Goal: Transaction & Acquisition: Purchase product/service

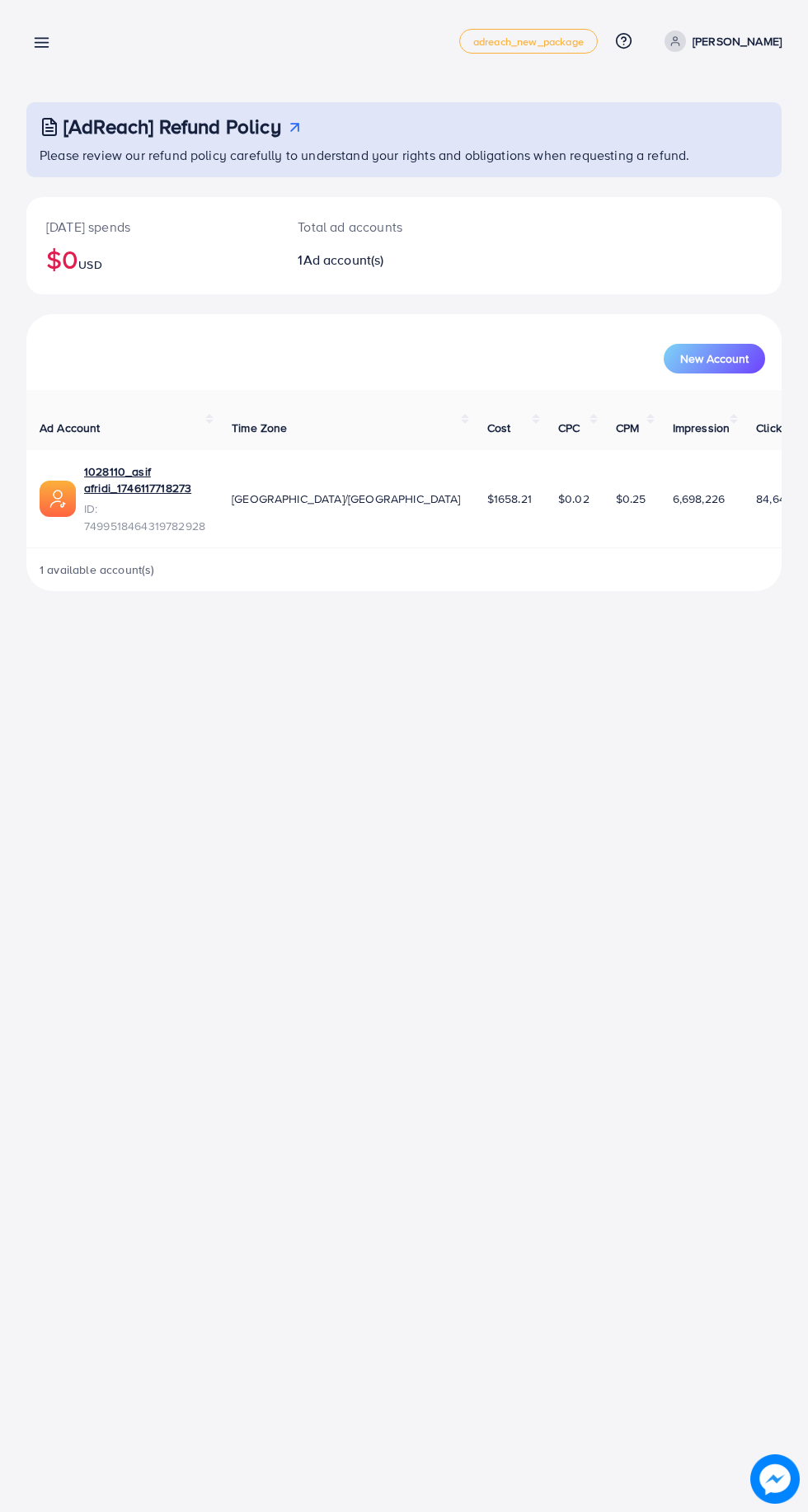
click at [43, 43] on line at bounding box center [42, 43] width 13 height 0
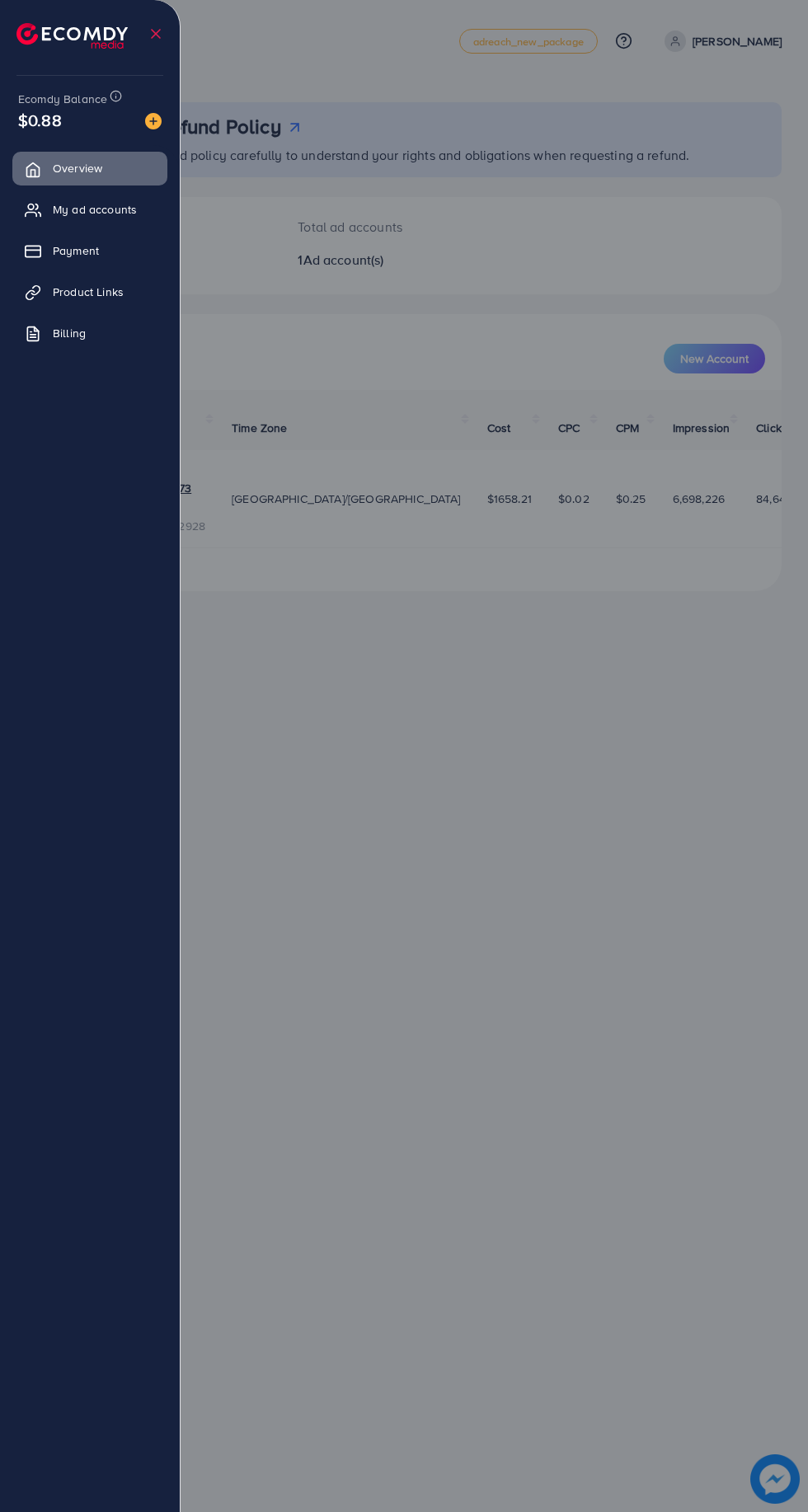
click at [105, 256] on link "Payment" at bounding box center [89, 251] width 155 height 33
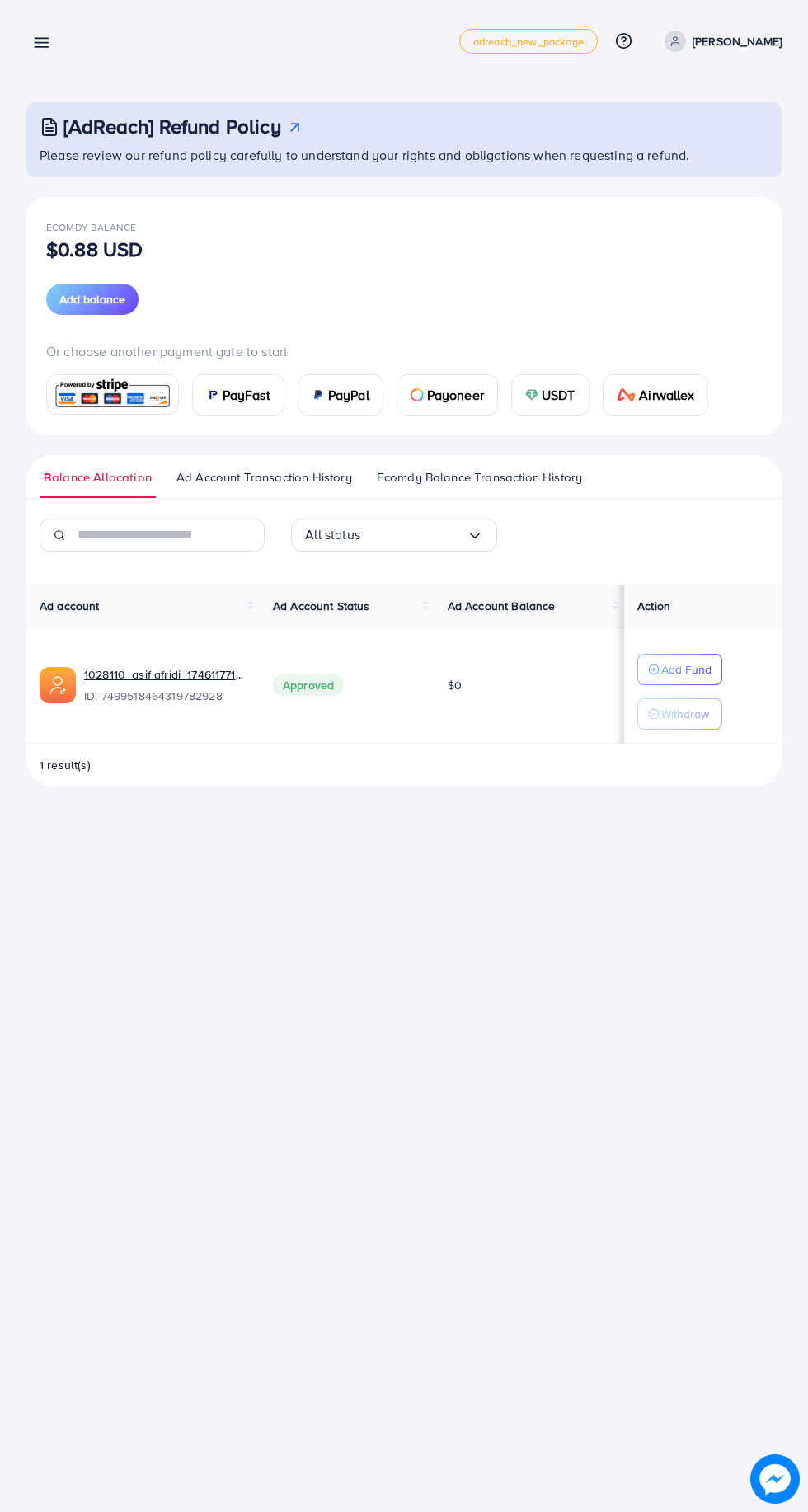
click at [549, 404] on span "USDT" at bounding box center [558, 395] width 34 height 20
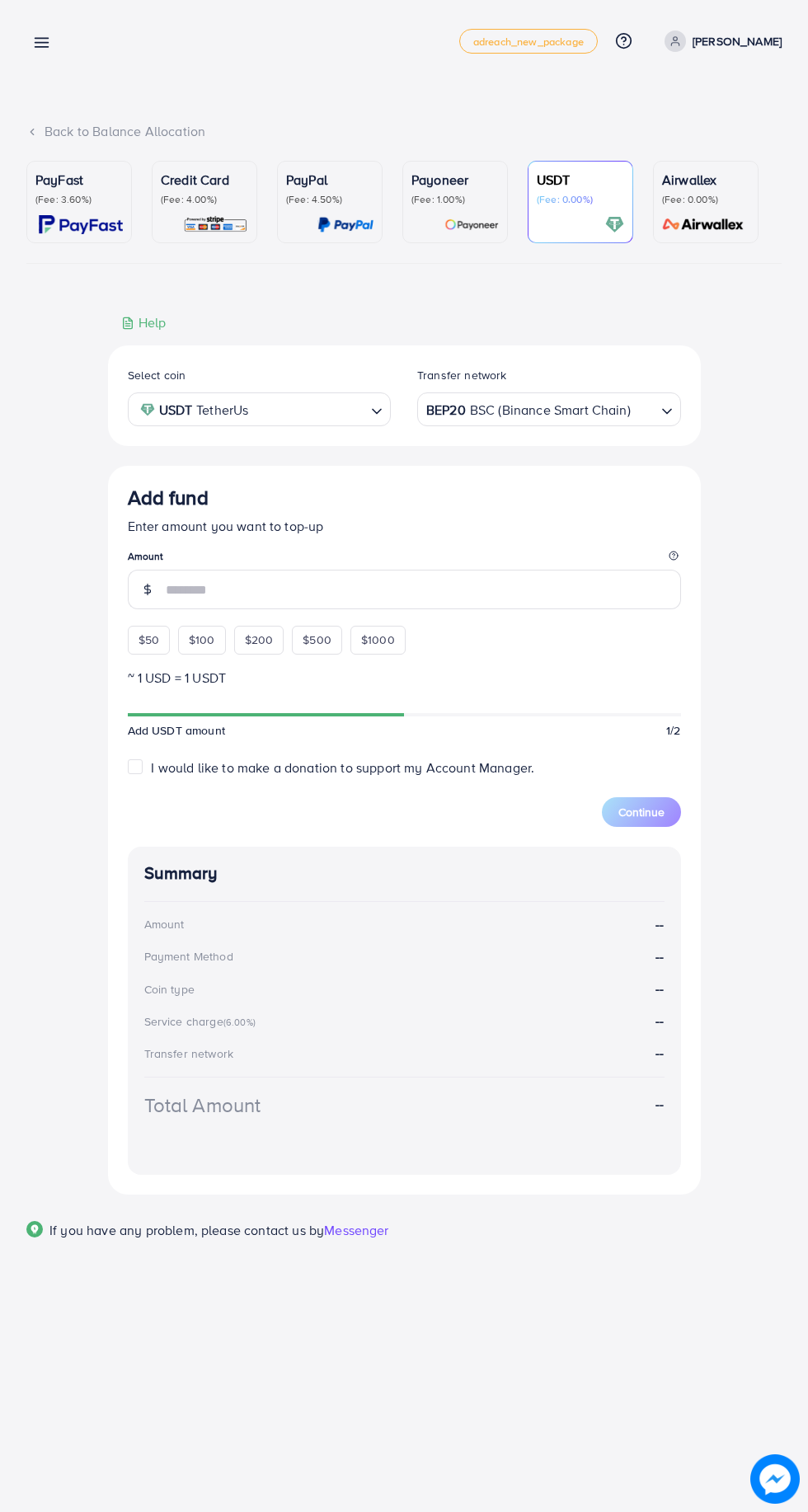
click at [149, 644] on div "Add fund Enter amount you want to top-up Amount $50 $100 $200 $500 $1000" at bounding box center [404, 570] width 553 height 168
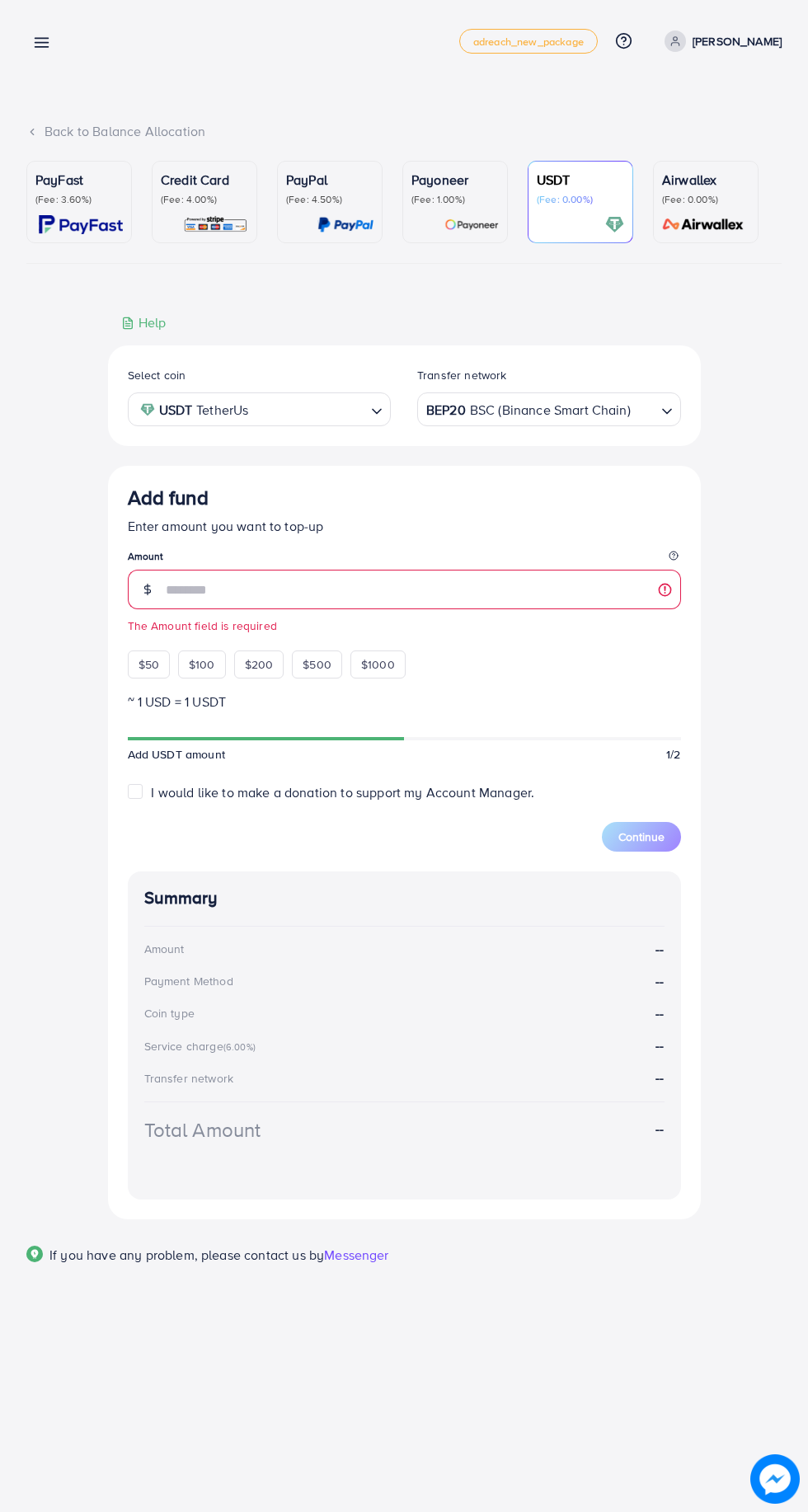
click at [145, 667] on span "$50" at bounding box center [148, 664] width 20 height 16
type input "**"
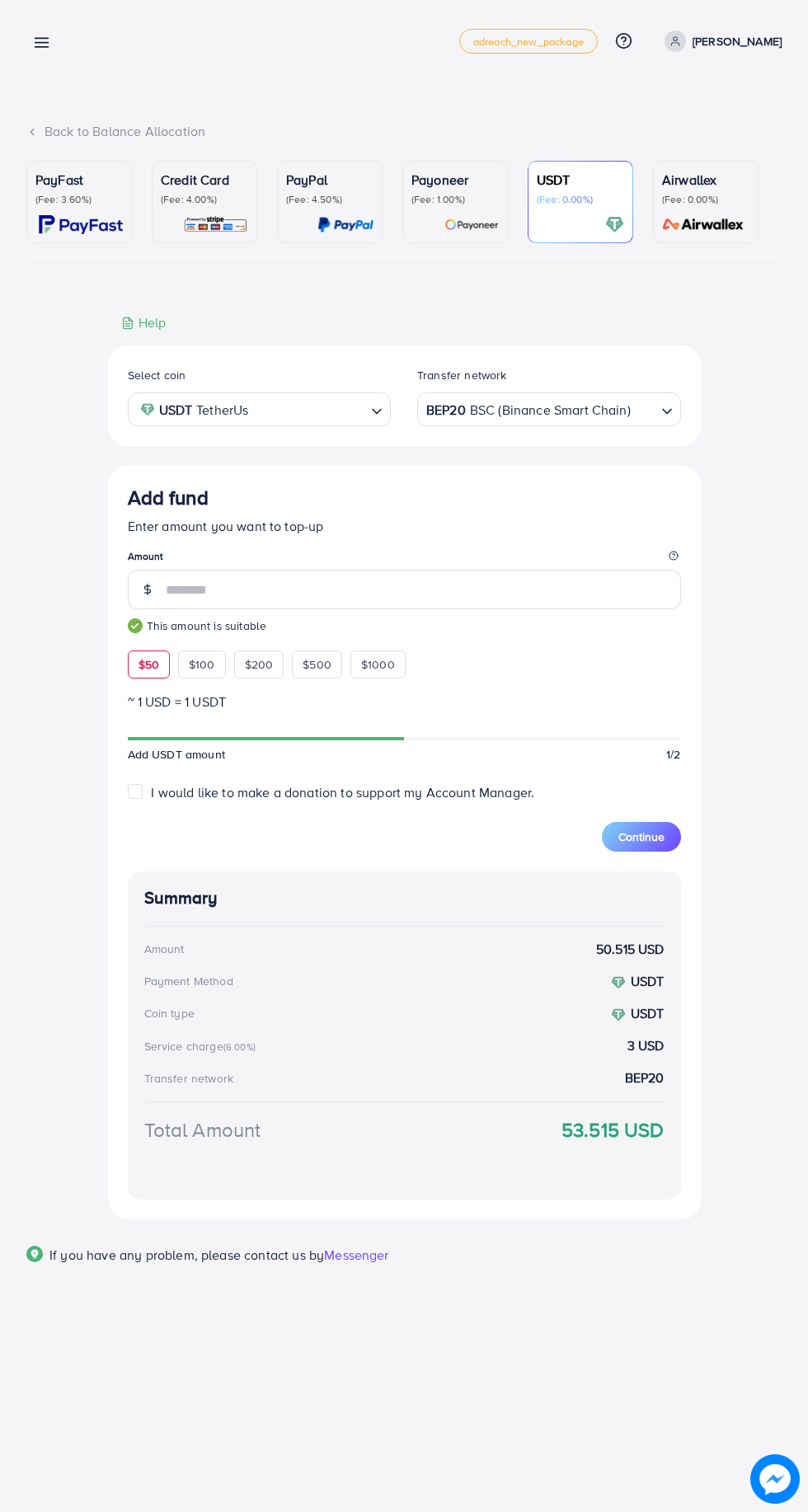
click at [649, 841] on span "Continue" at bounding box center [642, 837] width 46 height 16
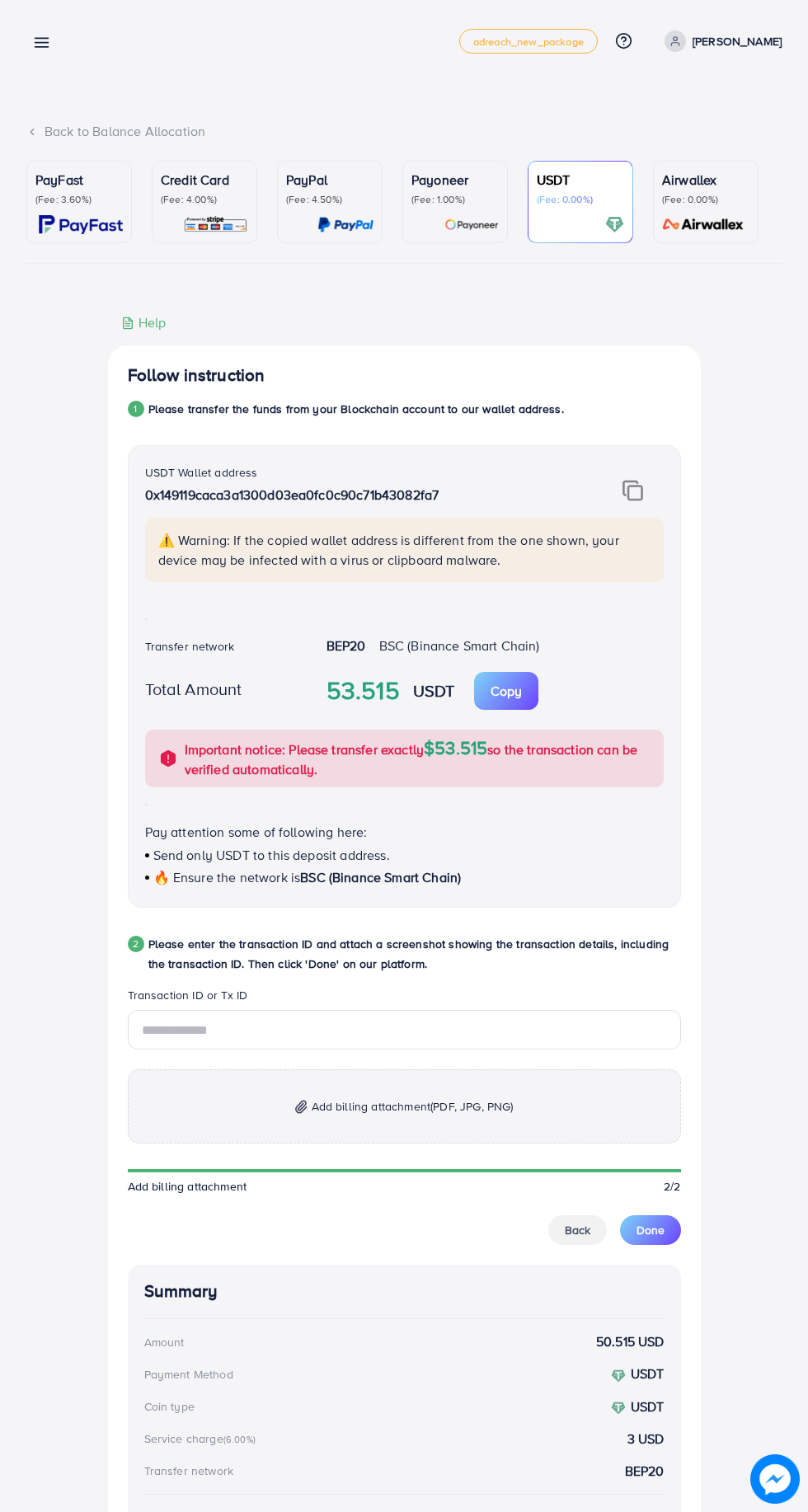
click at [632, 499] on img at bounding box center [632, 491] width 20 height 21
click at [633, 498] on img at bounding box center [632, 491] width 20 height 21
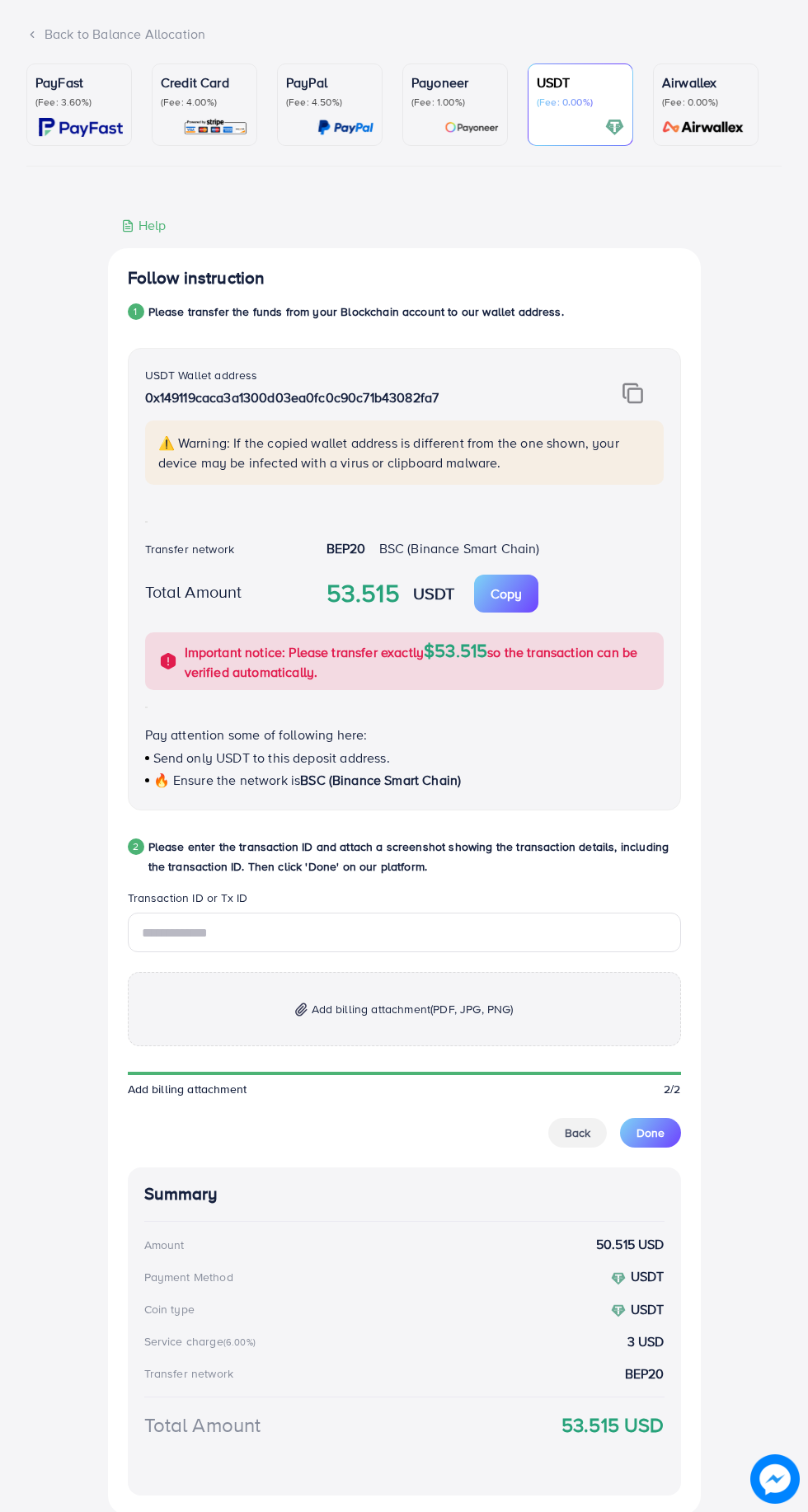
scroll to position [97, 0]
click at [522, 485] on div "⚠️ Warning: If the copied wallet address is different from the one shown, your …" at bounding box center [404, 452] width 519 height 64
click at [502, 483] on div "⚠️ Warning: If the copied wallet address is different from the one shown, your …" at bounding box center [404, 452] width 519 height 64
click at [504, 471] on p "⚠️ Warning: If the copied wallet address is different from the one shown, your …" at bounding box center [406, 452] width 496 height 39
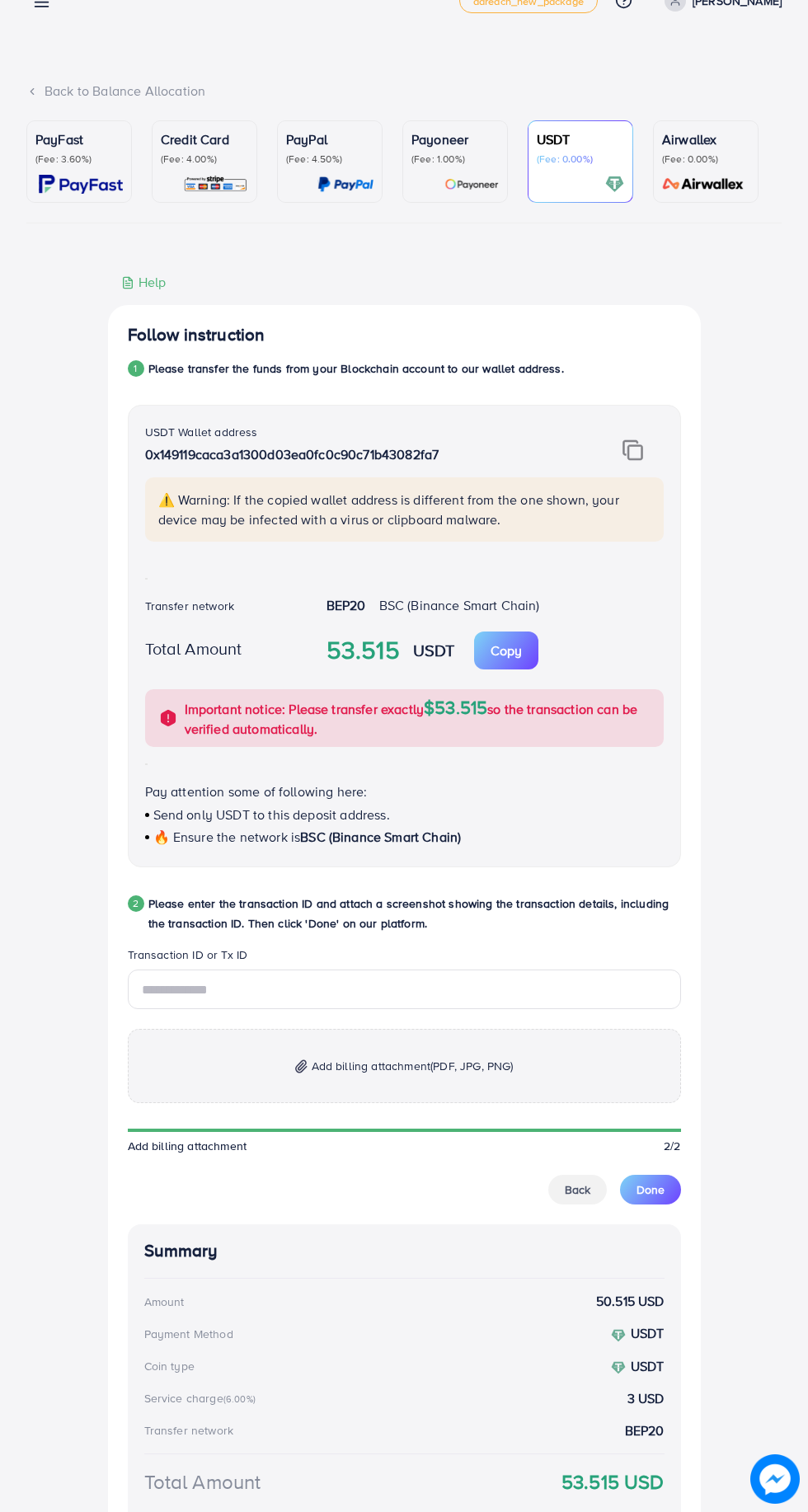
scroll to position [0, 0]
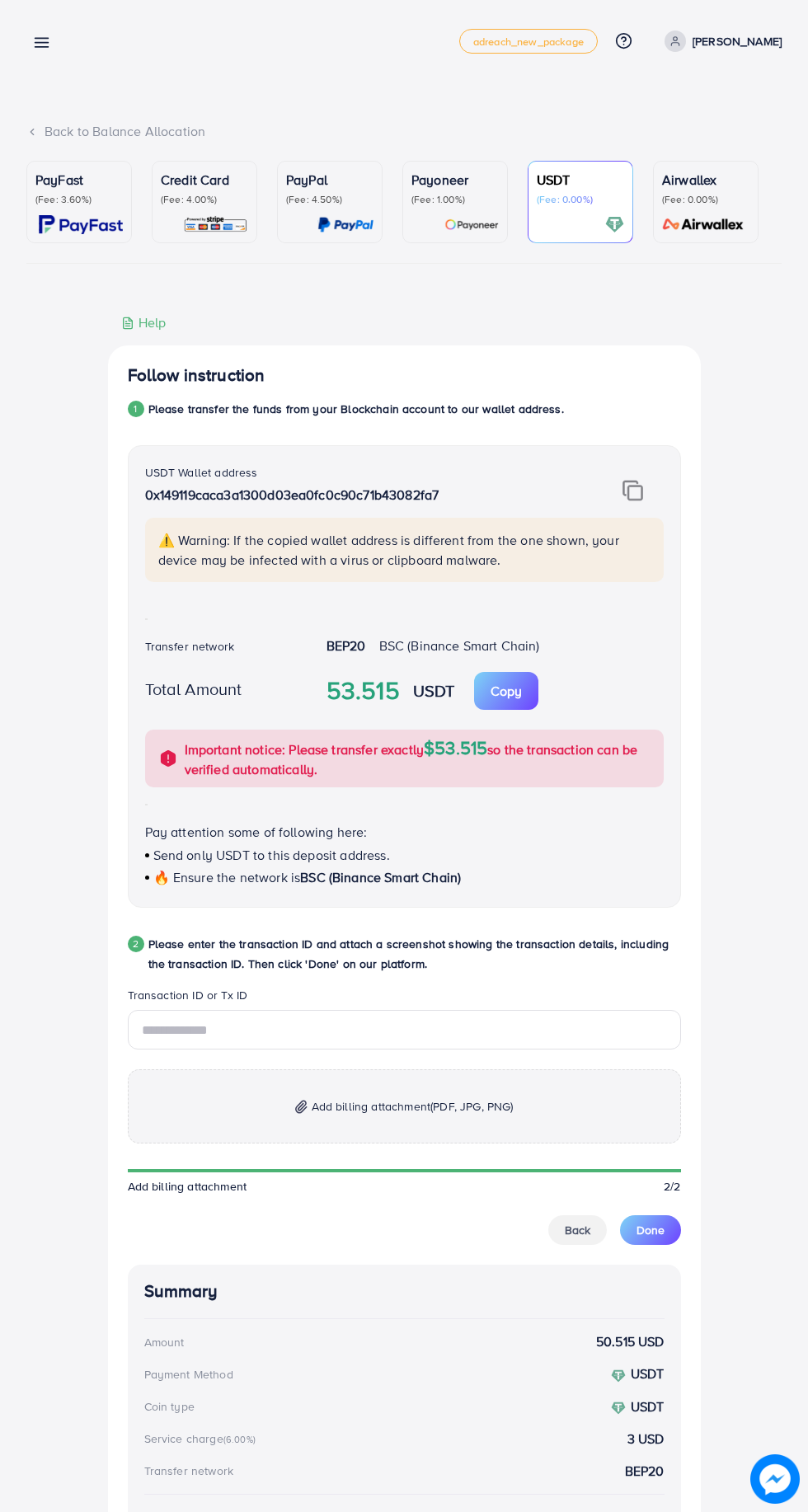
click at [506, 690] on p "Copy" at bounding box center [506, 691] width 32 height 20
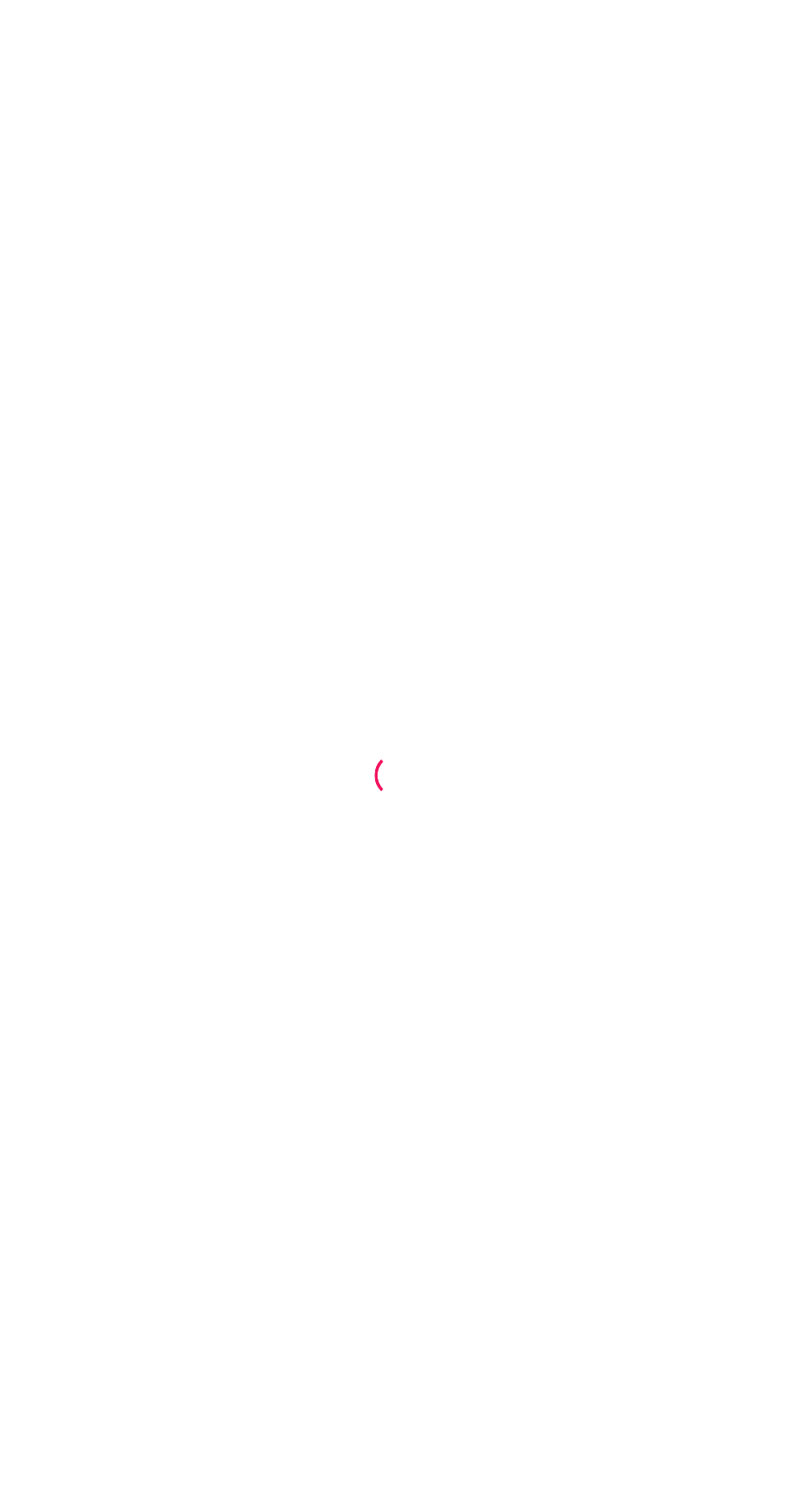
click at [763, 1435] on div at bounding box center [404, 756] width 808 height 1512
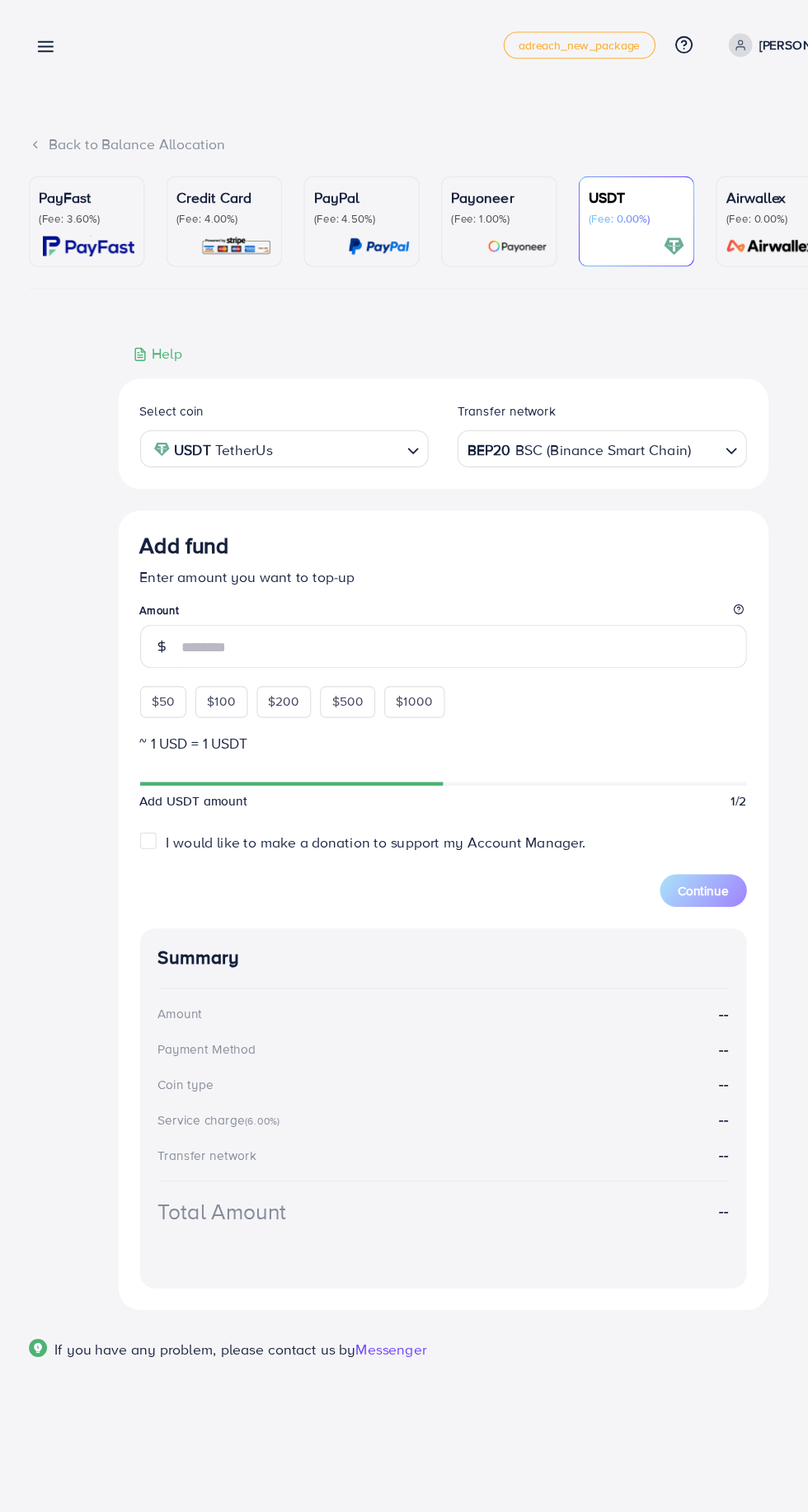
click at [149, 644] on div "Add fund Enter amount you want to top-up Amount $50 $100 $200 $500 $1000" at bounding box center [404, 570] width 553 height 168
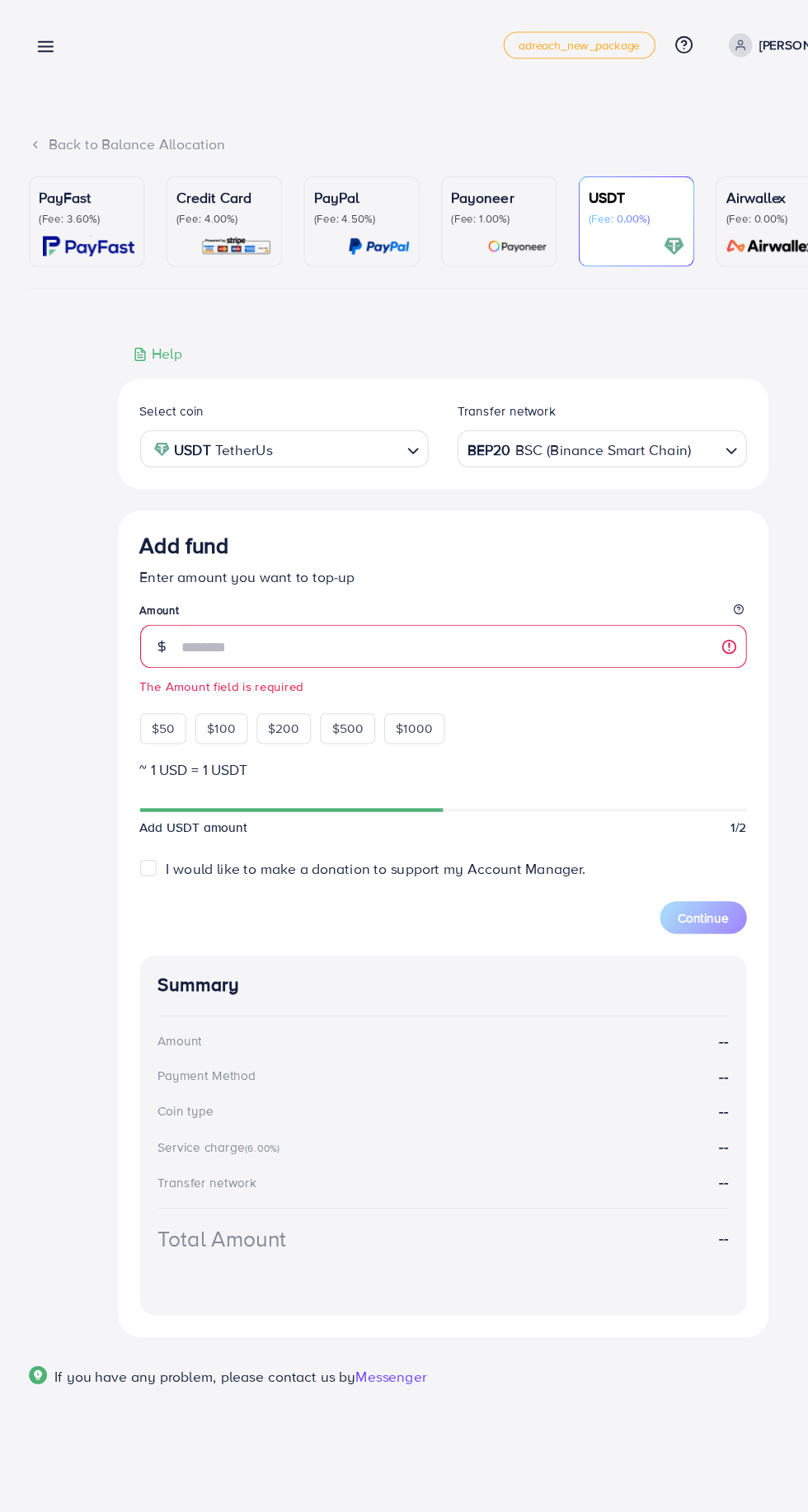
click at [149, 668] on span "$50" at bounding box center [148, 664] width 20 height 16
type input "**"
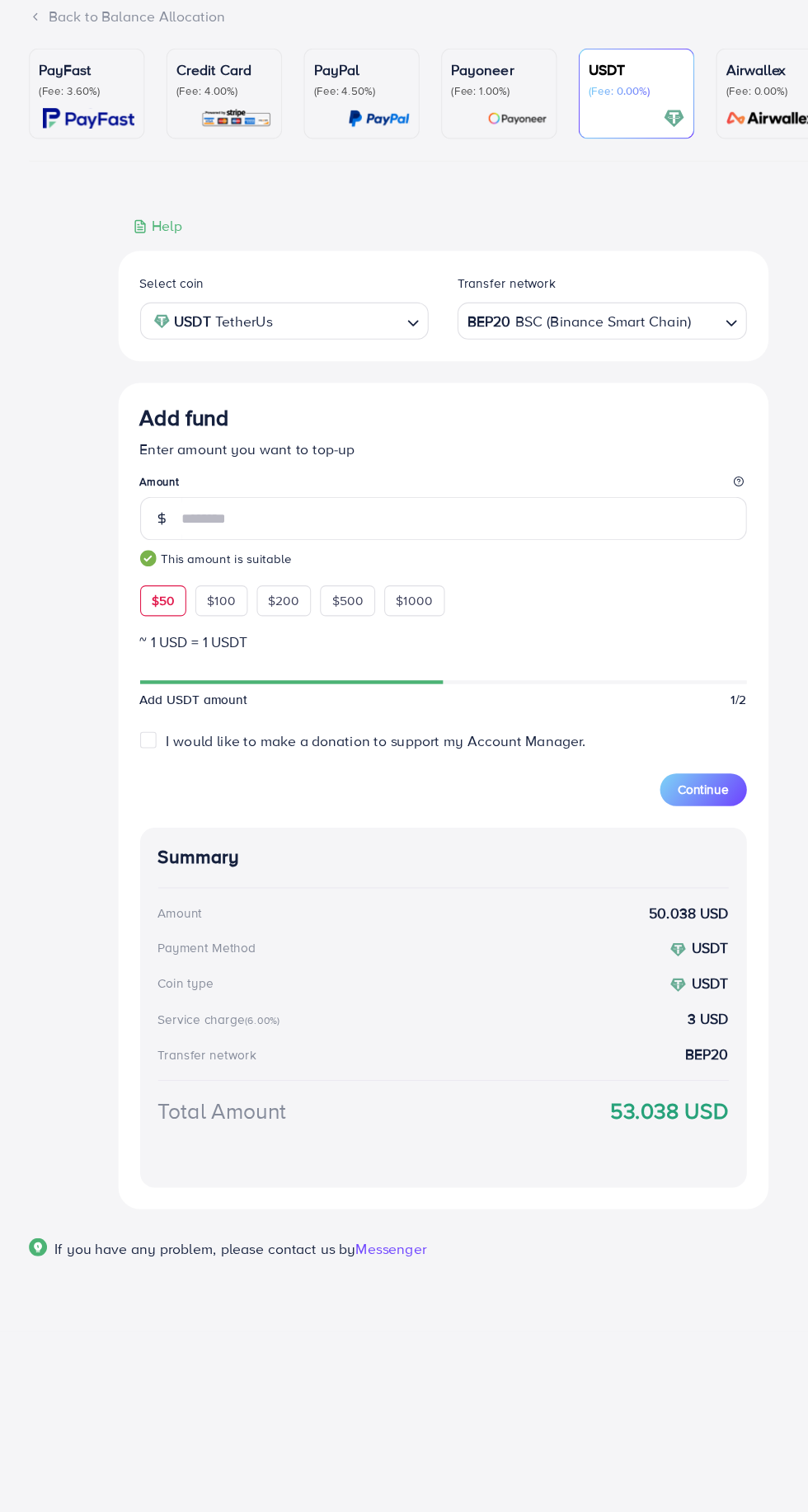
click at [663, 847] on button "Continue" at bounding box center [642, 837] width 79 height 30
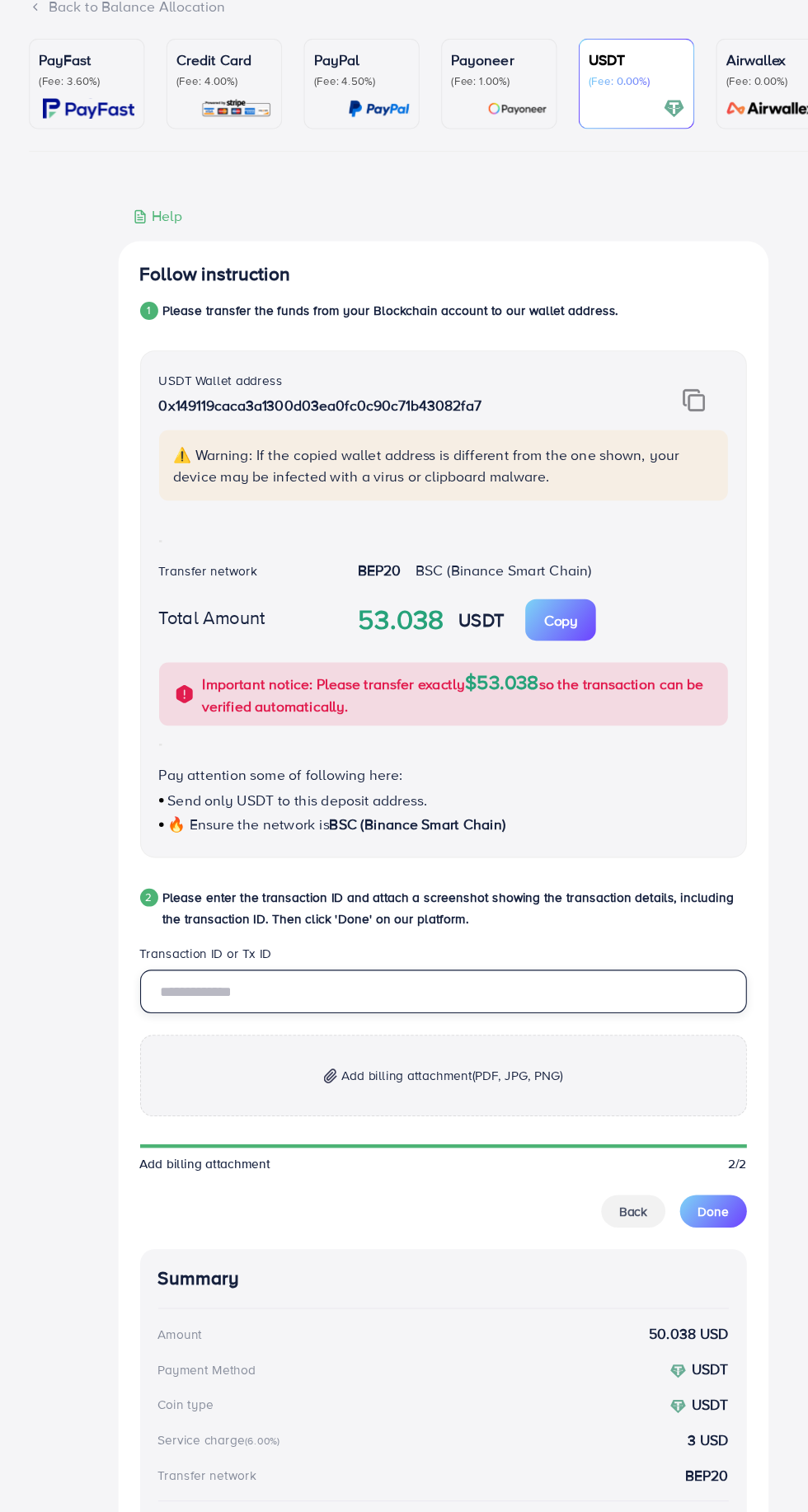
click at [230, 1031] on input "text" at bounding box center [404, 1030] width 553 height 39
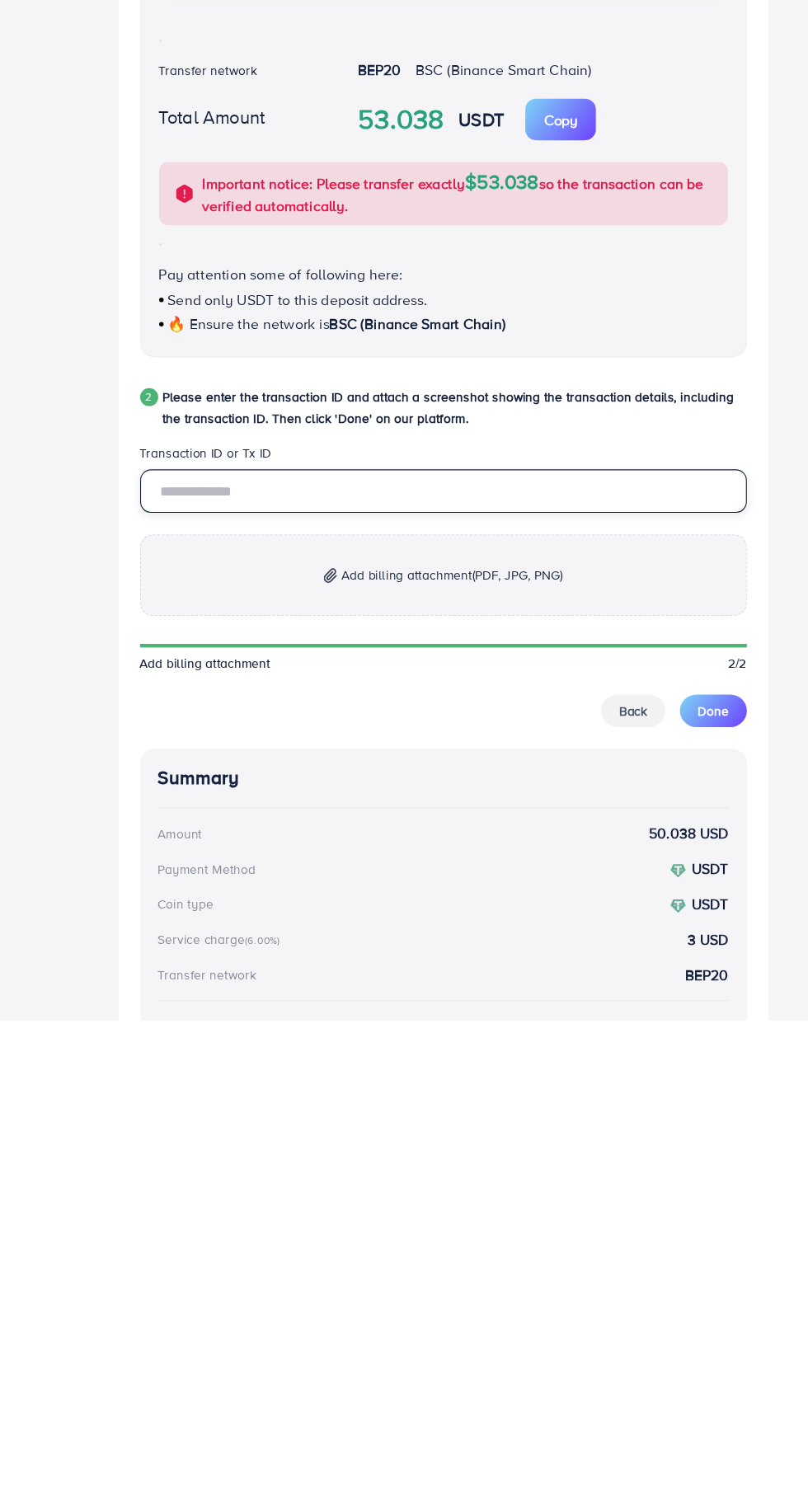
paste input "**********"
type input "**********"
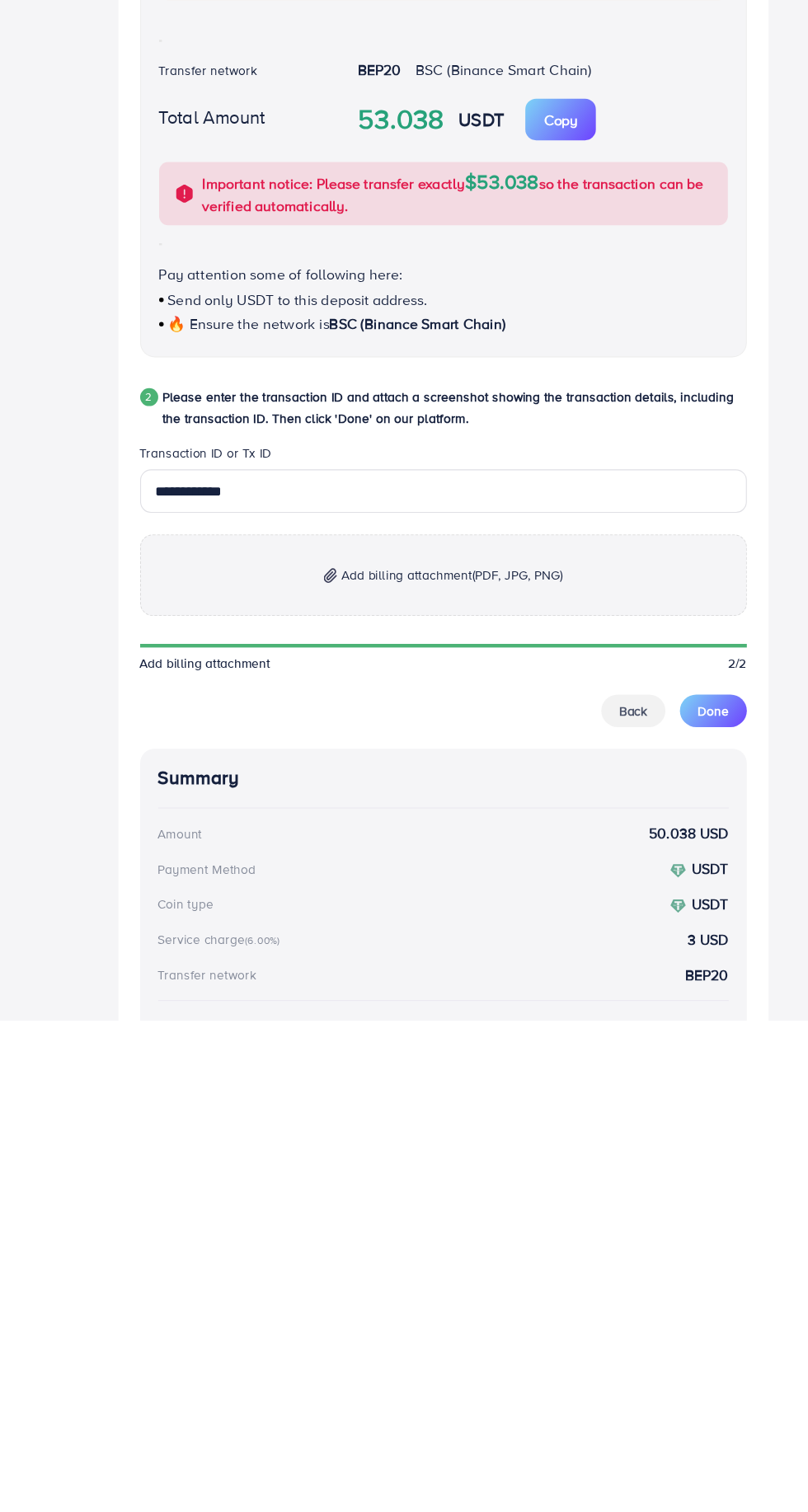
click at [302, 1121] on p "Add billing attachment (PDF, JPG, PNG)" at bounding box center [404, 1106] width 553 height 74
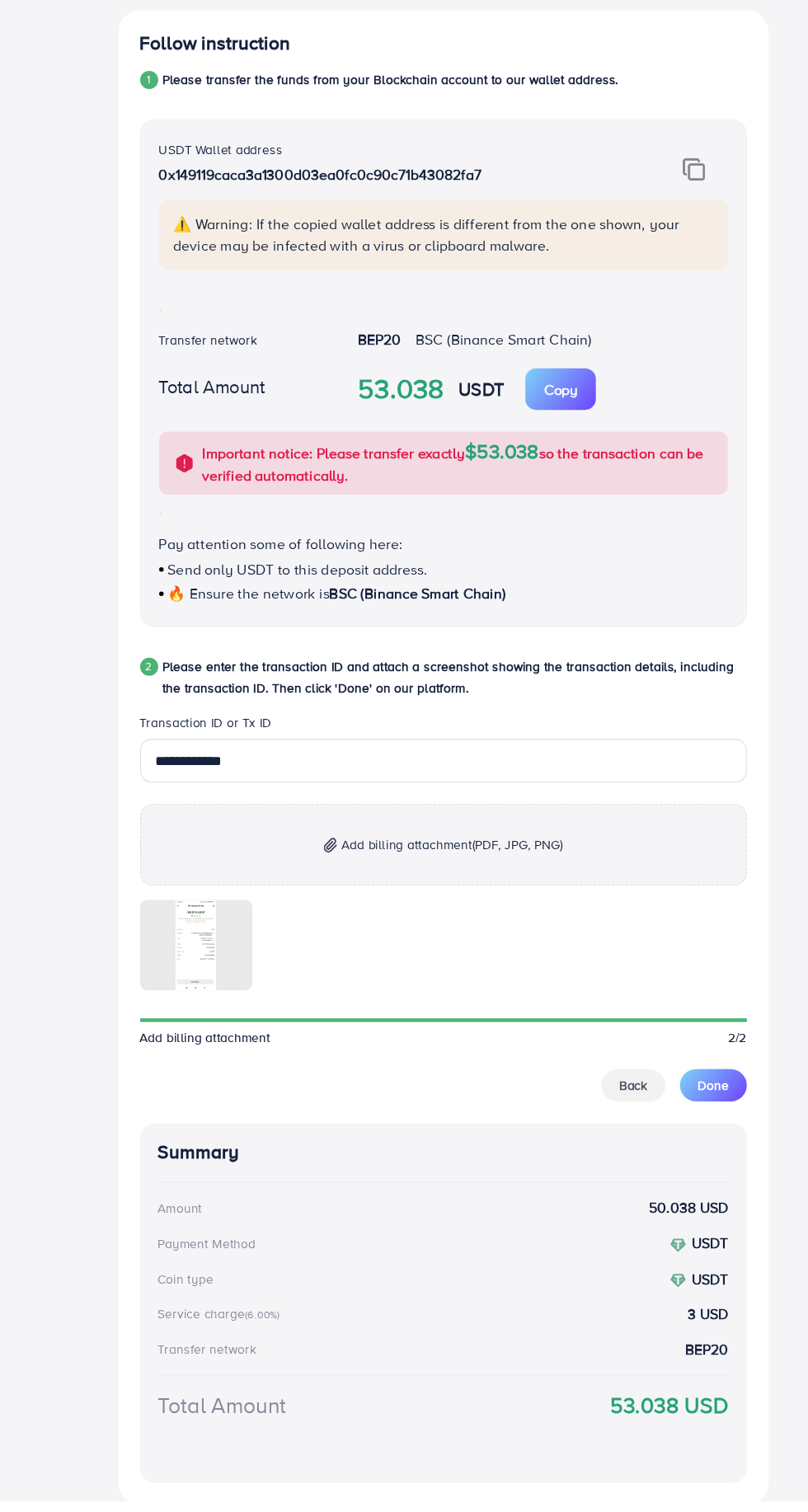
scroll to position [193, 0]
click at [665, 1144] on button "Done" at bounding box center [651, 1133] width 61 height 30
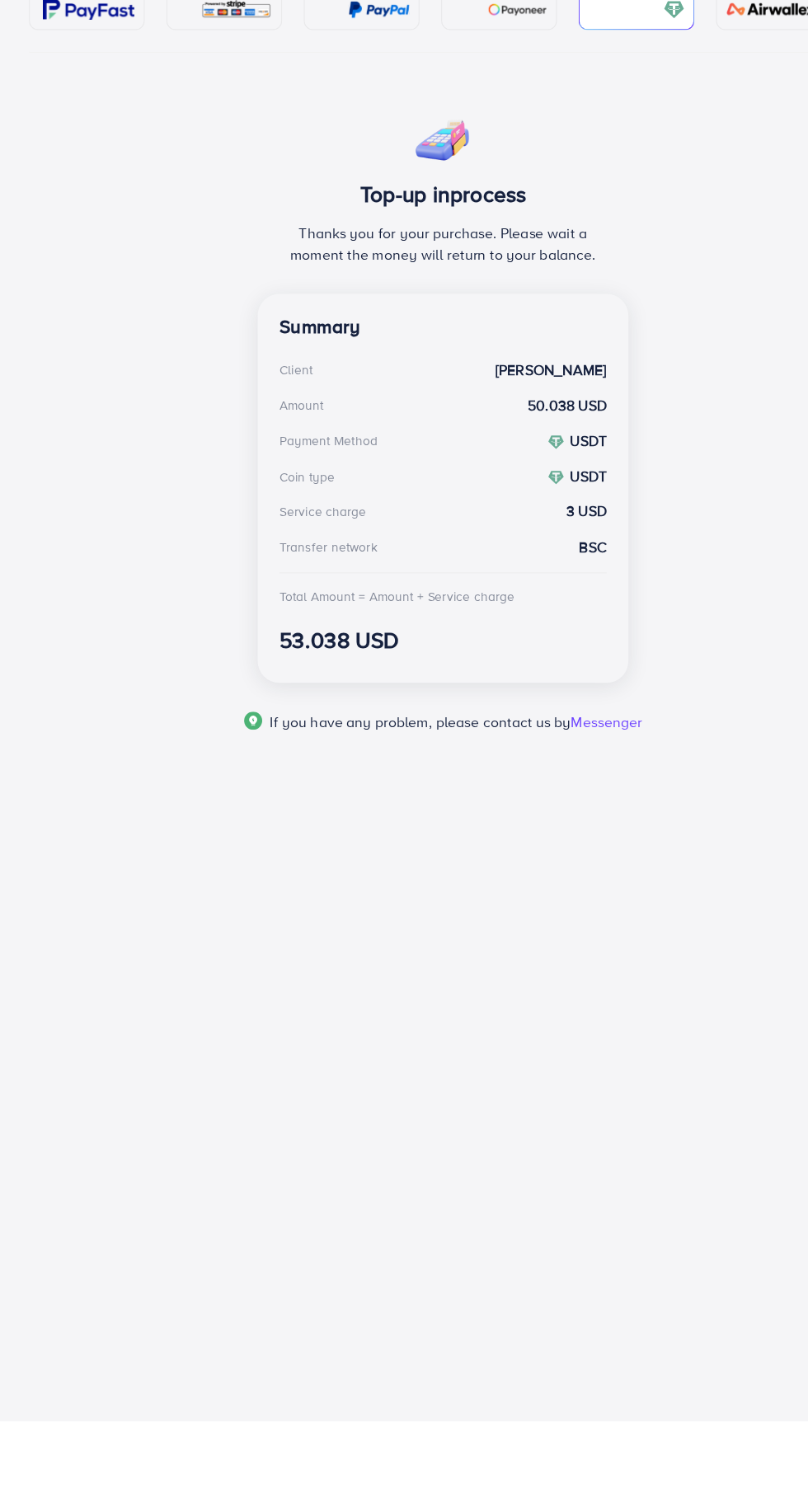
scroll to position [0, 0]
